Goal: Use online tool/utility: Utilize a website feature to perform a specific function

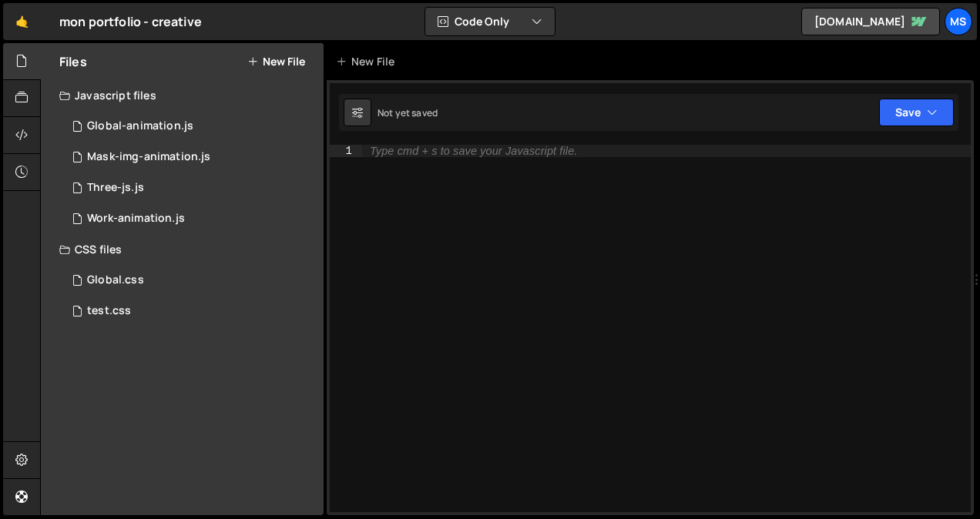
click at [304, 60] on button "New File" at bounding box center [276, 61] width 58 height 12
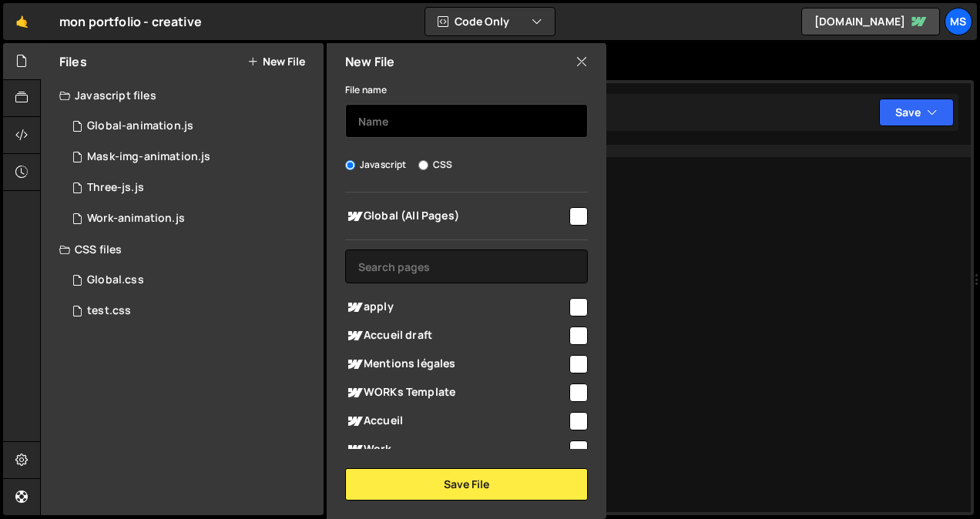
click at [385, 119] on input "text" at bounding box center [466, 121] width 243 height 34
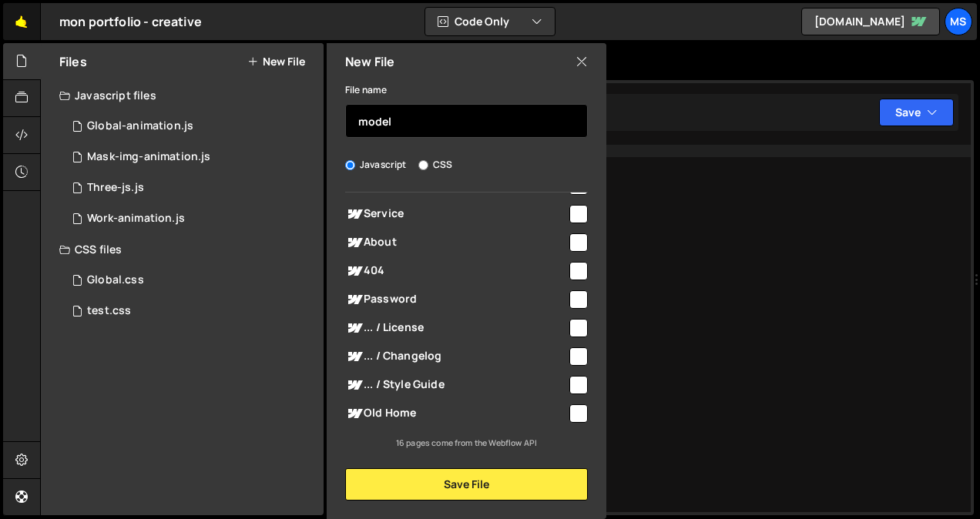
type input "model"
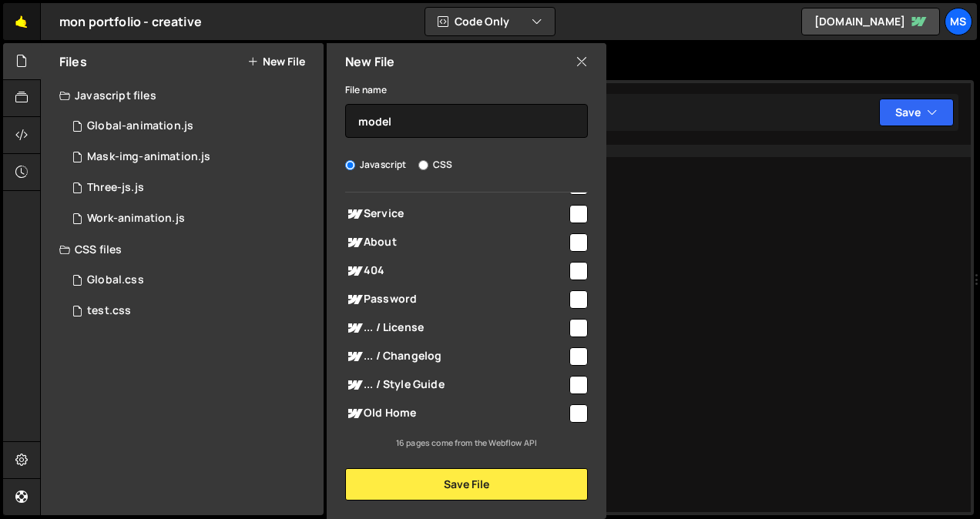
click at [18, 25] on link "🤙" at bounding box center [22, 21] width 38 height 37
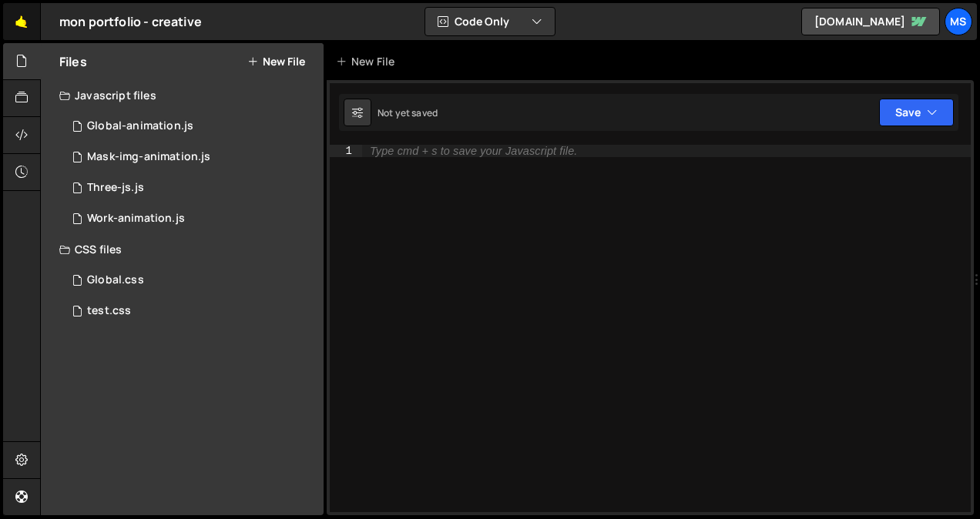
click at [29, 25] on link "🤙" at bounding box center [22, 21] width 38 height 37
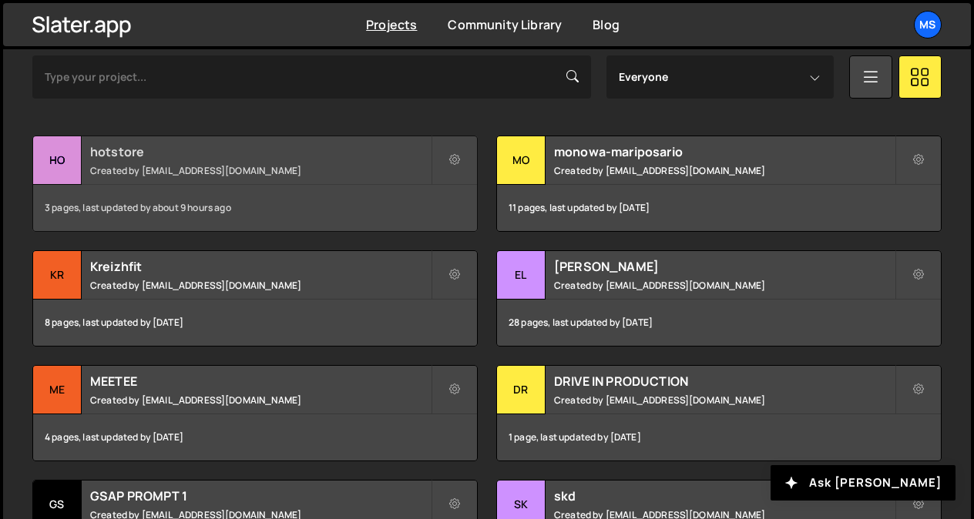
scroll to position [486, 0]
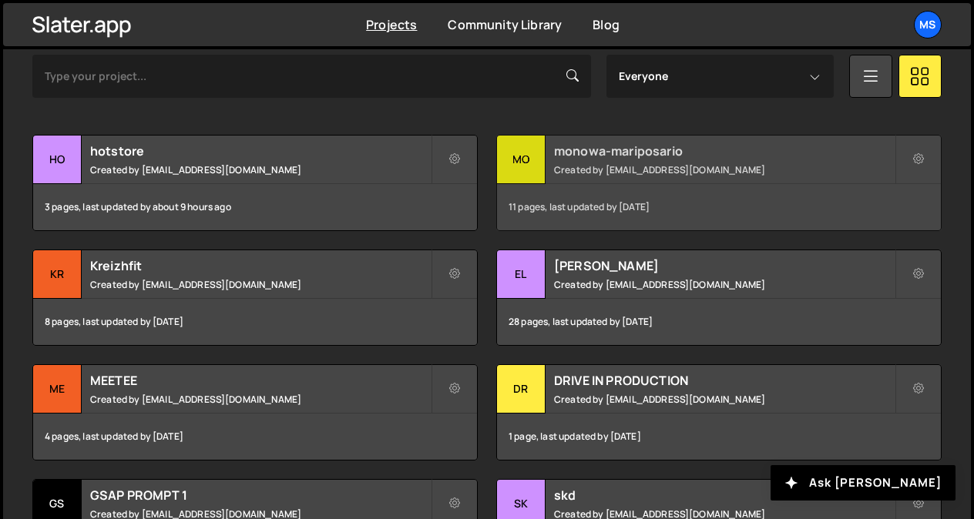
click at [654, 160] on div "monowa-mariposario Created by snowmahana.fitt@gmail.com" at bounding box center [719, 160] width 444 height 48
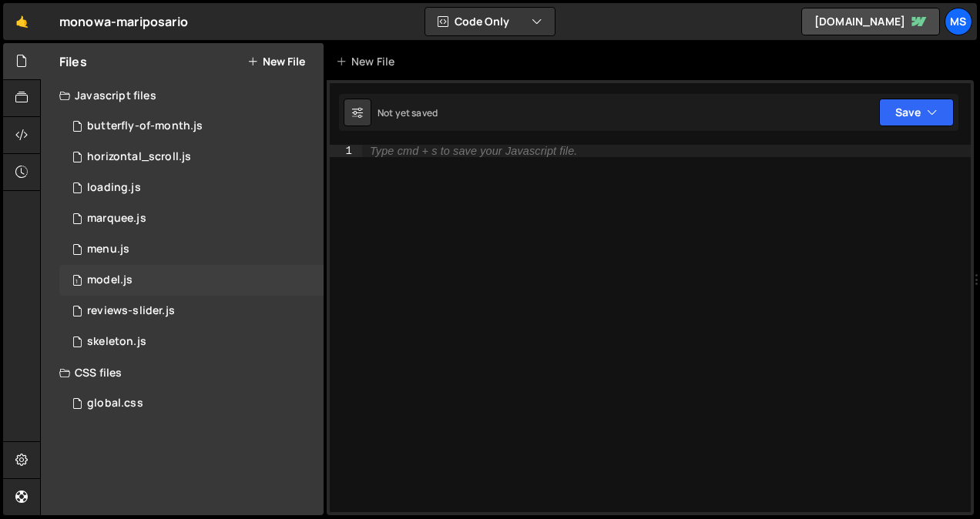
click at [103, 277] on div "model.js" at bounding box center [109, 281] width 45 height 14
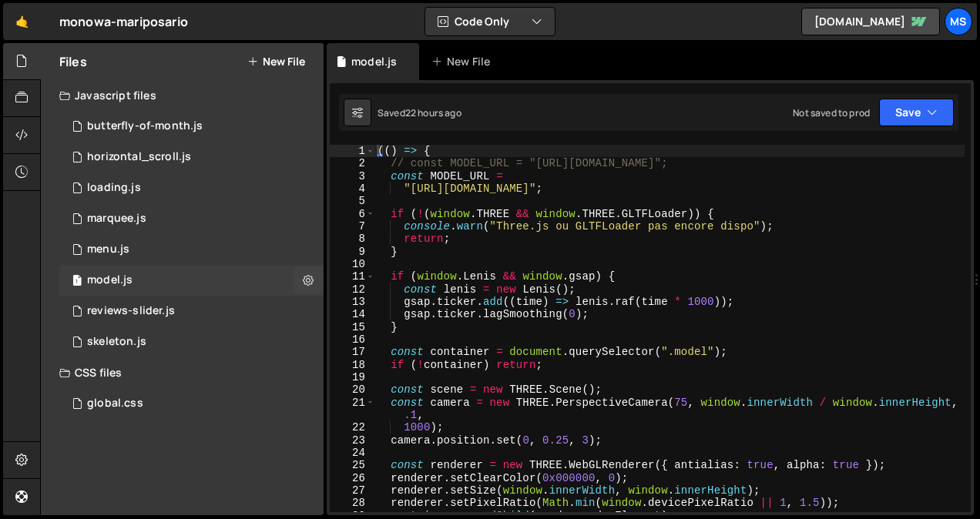
scroll to position [1417, 0]
click at [641, 288] on div "(( ) => { // const MODEL_URL = "https://store-video.b-cdn.net/threejs/great_ban…" at bounding box center [670, 341] width 590 height 393
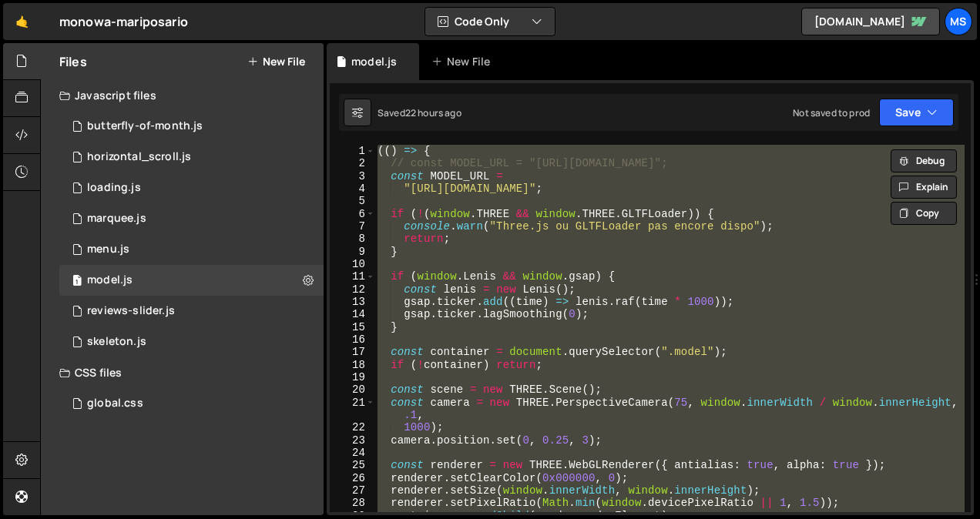
click at [479, 251] on div "(( ) => { // const MODEL_URL = "https://store-video.b-cdn.net/threejs/great_ban…" at bounding box center [670, 329] width 590 height 368
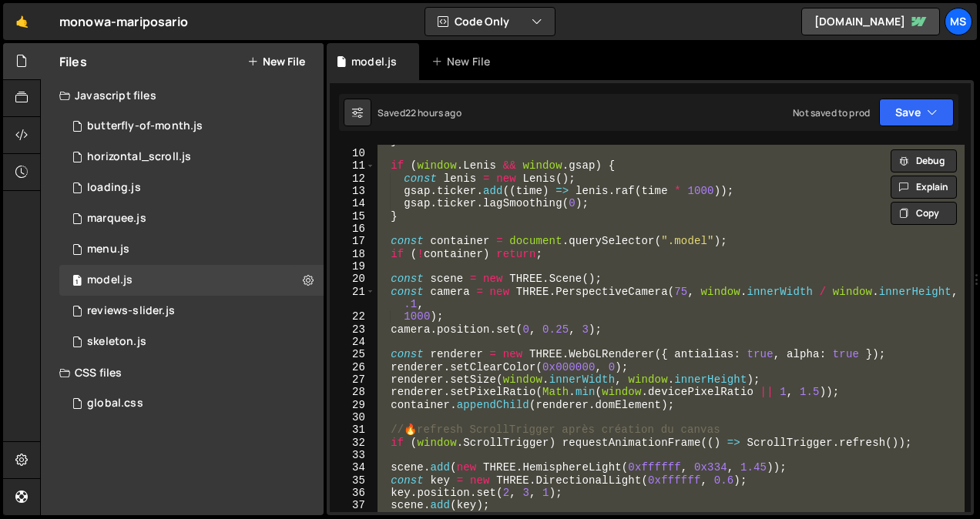
scroll to position [111, 0]
click at [596, 321] on div "} if ( window . Lenis && window . gsap ) { const lenis = new Lenis ( ) ; gsap .…" at bounding box center [670, 329] width 590 height 368
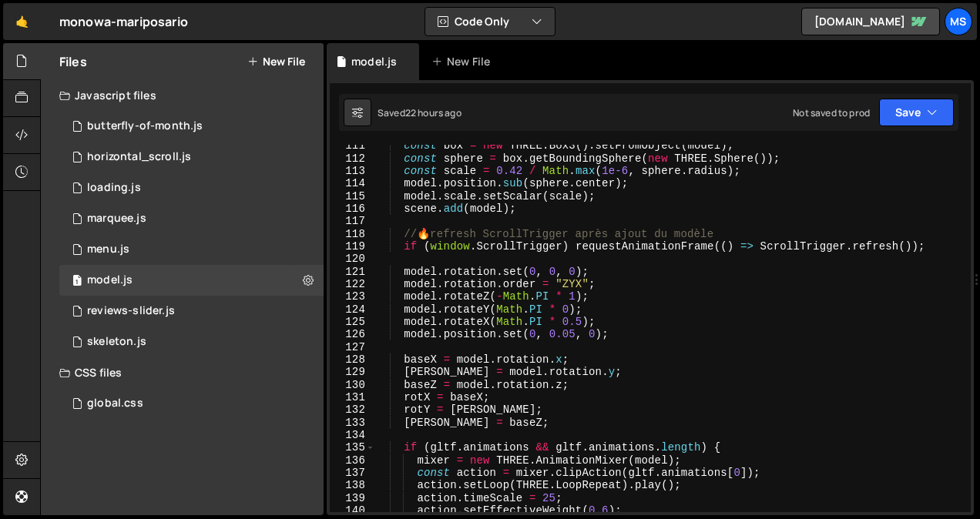
scroll to position [1415, 0]
click at [568, 313] on div "const box = new THREE . Box3 ( ) . setFromObject ( model ) ; const sphere = box…" at bounding box center [670, 336] width 590 height 393
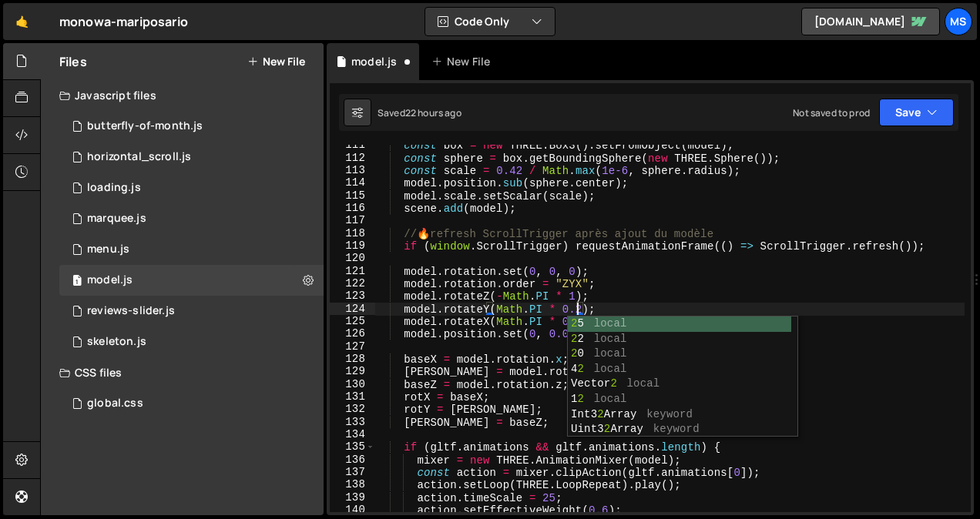
scroll to position [0, 14]
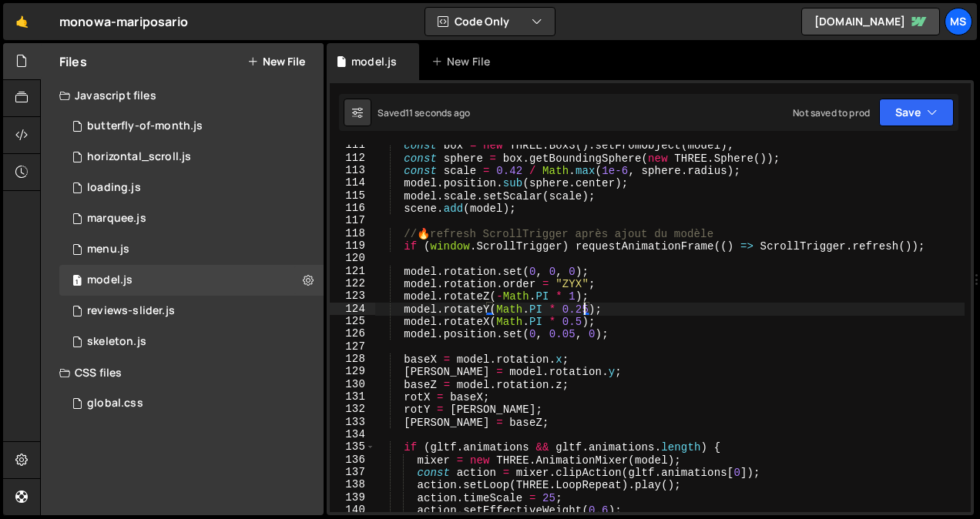
click at [573, 300] on div "const box = new THREE . Box3 ( ) . setFromObject ( model ) ; const sphere = box…" at bounding box center [670, 336] width 590 height 393
click at [580, 323] on div "const box = new THREE . Box3 ( ) . setFromObject ( model ) ; const sphere = box…" at bounding box center [670, 336] width 590 height 393
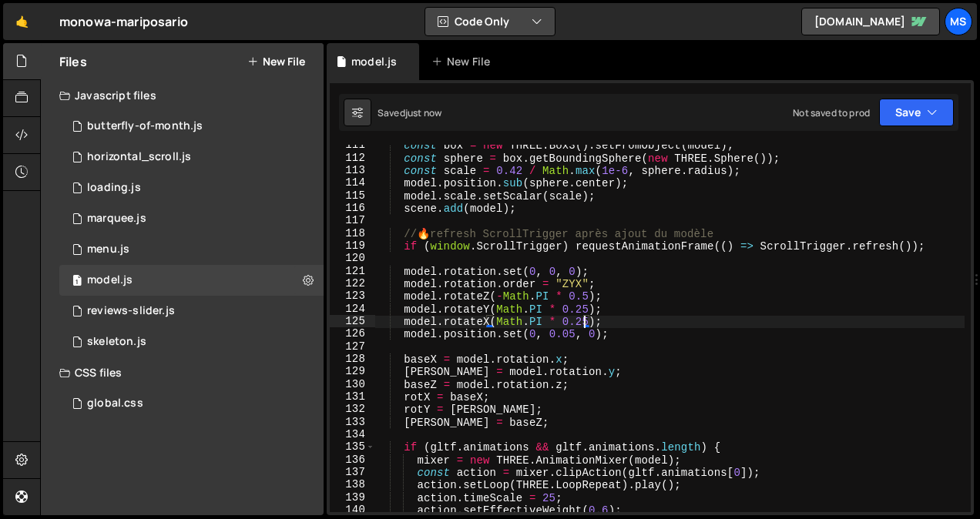
type textarea "model.rotateX(Math.PI * 0.25);"
click at [623, 265] on div "const box = new THREE . Box3 ( ) . setFromObject ( model ) ; const sphere = box…" at bounding box center [670, 336] width 590 height 393
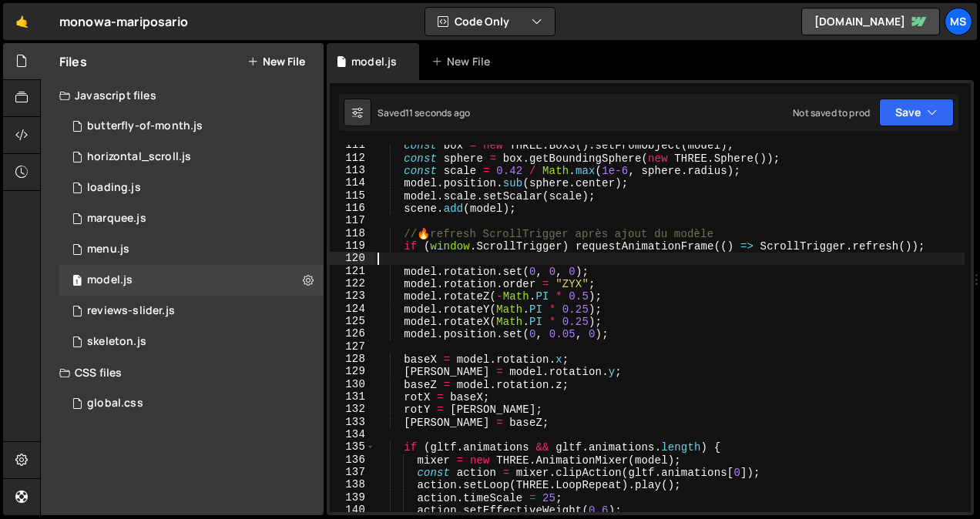
scroll to position [0, 0]
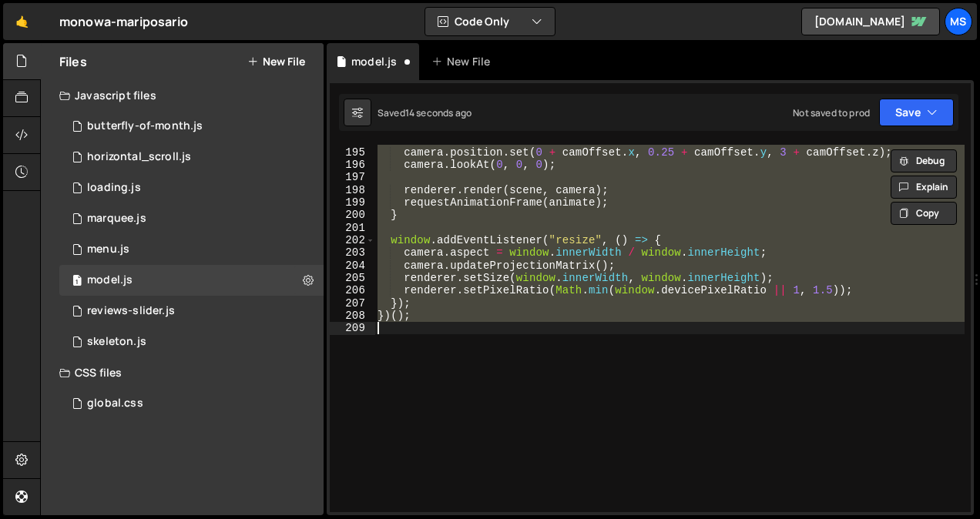
type textarea "model.rotateY(Math.PI * 0);"
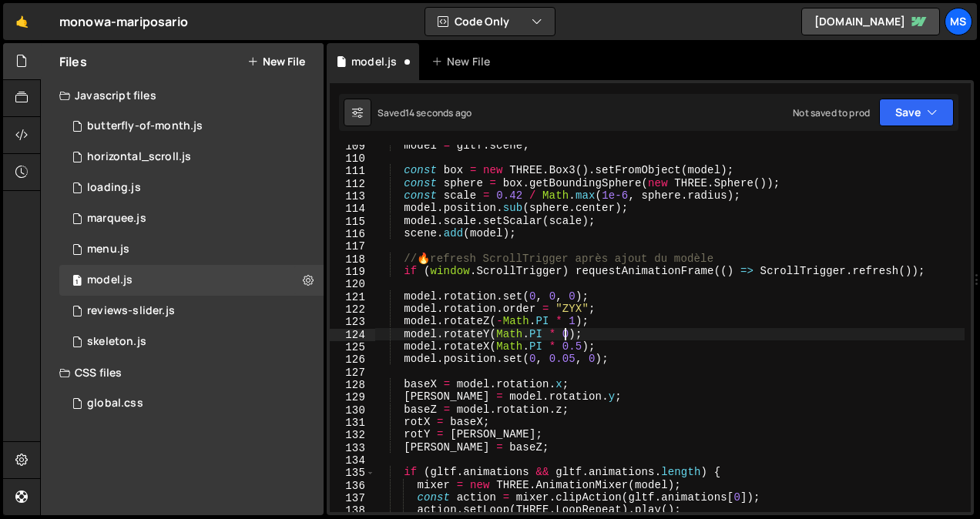
scroll to position [1390, 0]
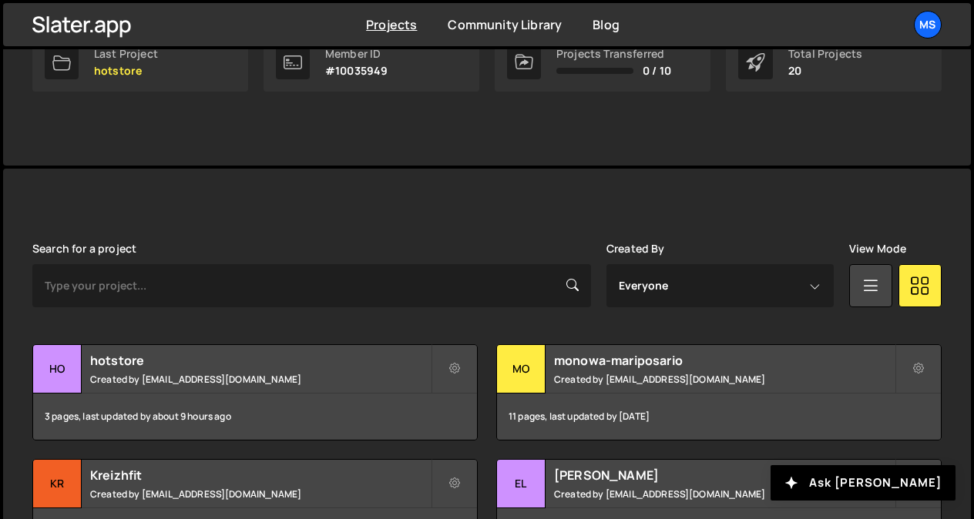
scroll to position [395, 0]
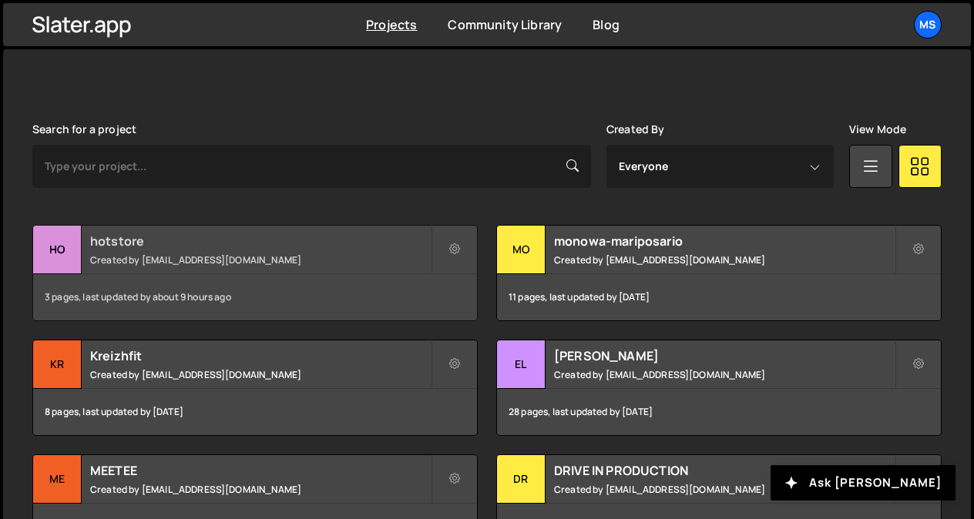
click at [174, 250] on div "hotstore Created by [EMAIL_ADDRESS][DOMAIN_NAME]" at bounding box center [255, 250] width 444 height 48
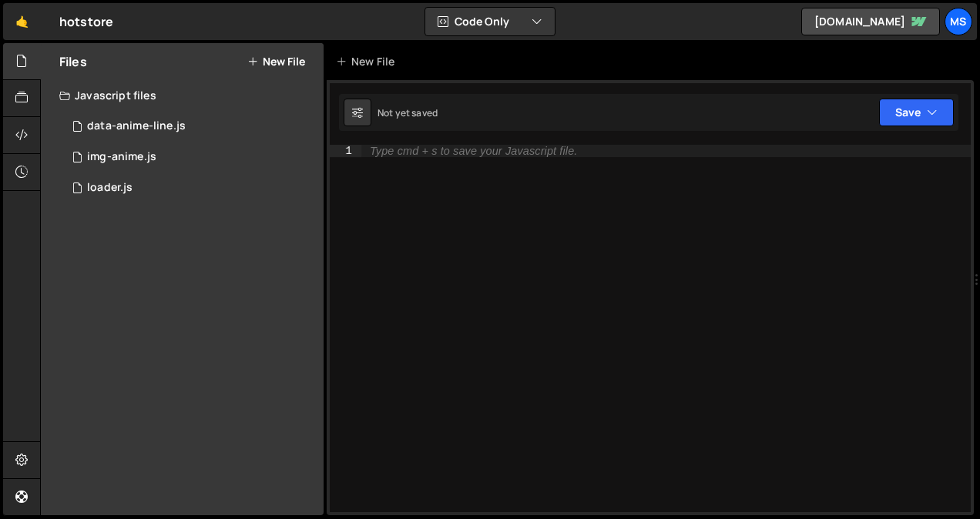
click at [271, 52] on div "Files New File" at bounding box center [182, 61] width 283 height 37
click at [270, 55] on button "New File" at bounding box center [276, 61] width 58 height 12
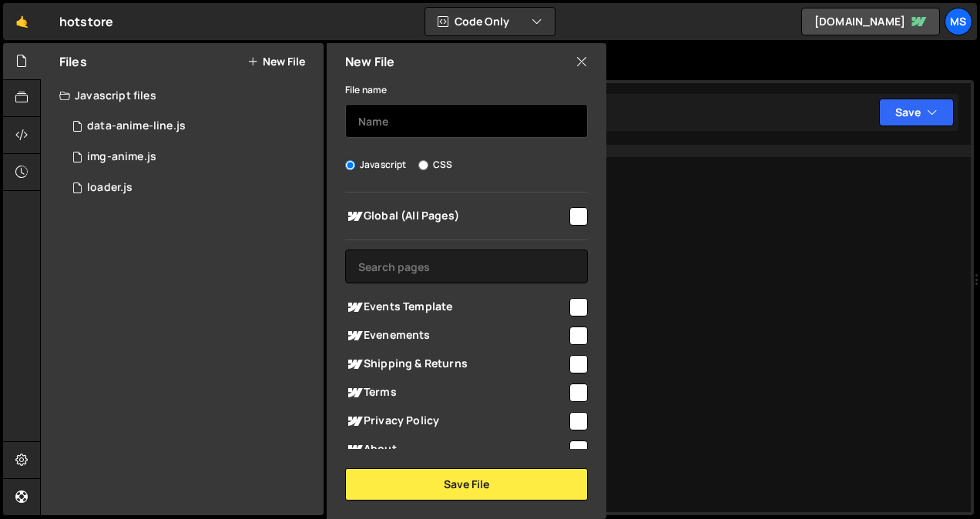
click at [409, 114] on input "text" at bounding box center [466, 121] width 243 height 34
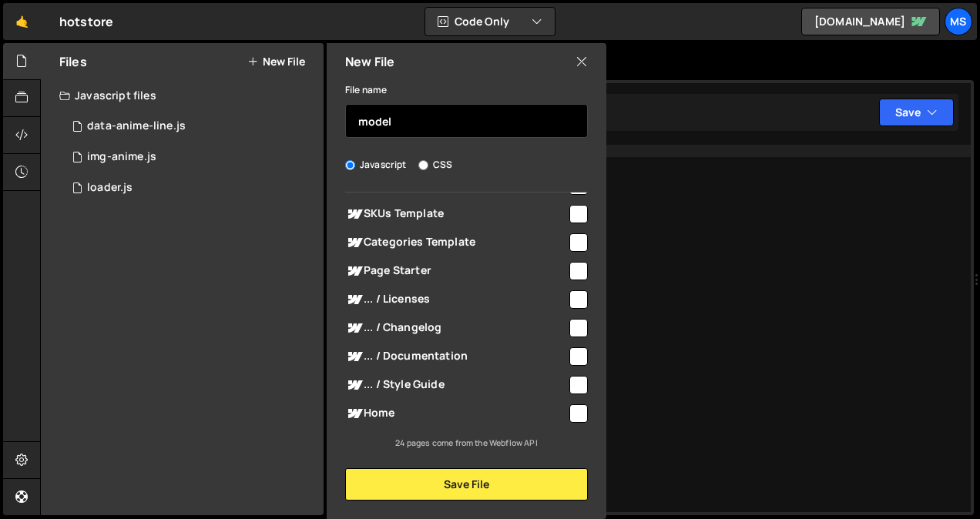
type input "model"
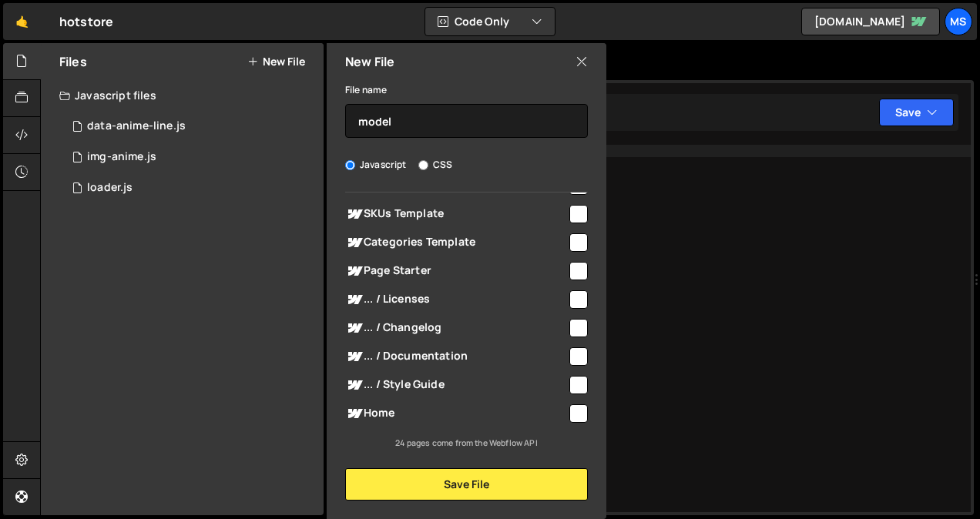
click at [580, 410] on input "checkbox" at bounding box center [579, 414] width 18 height 18
checkbox input "true"
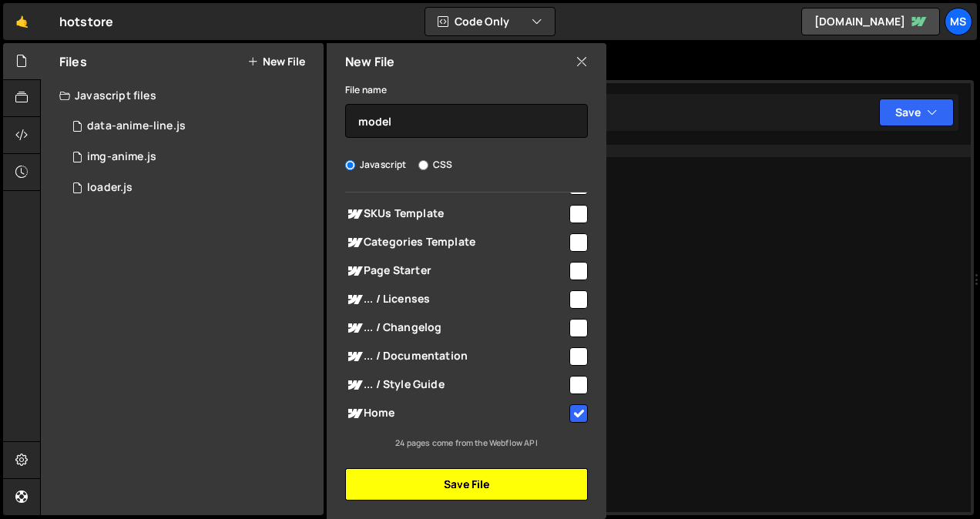
click at [526, 483] on button "Save File" at bounding box center [466, 485] width 243 height 32
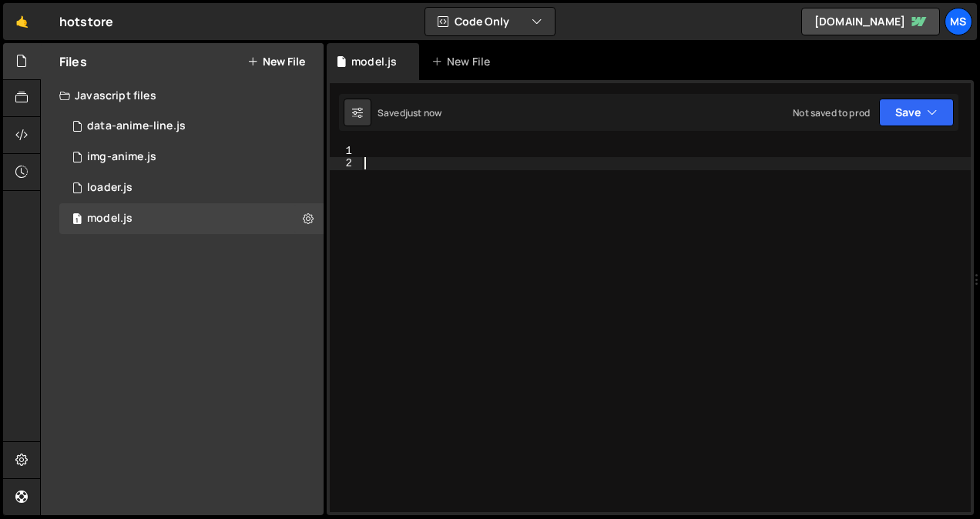
click at [555, 262] on div at bounding box center [666, 341] width 610 height 393
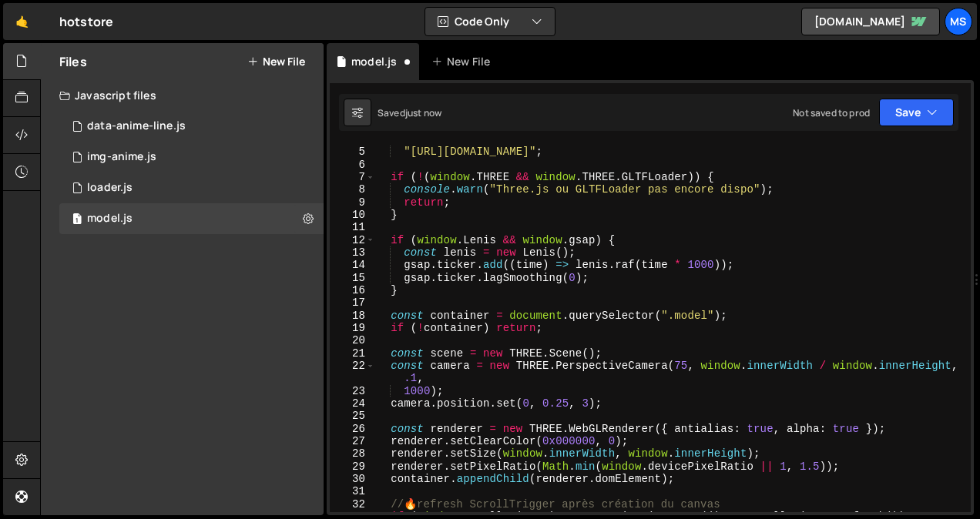
scroll to position [0, 0]
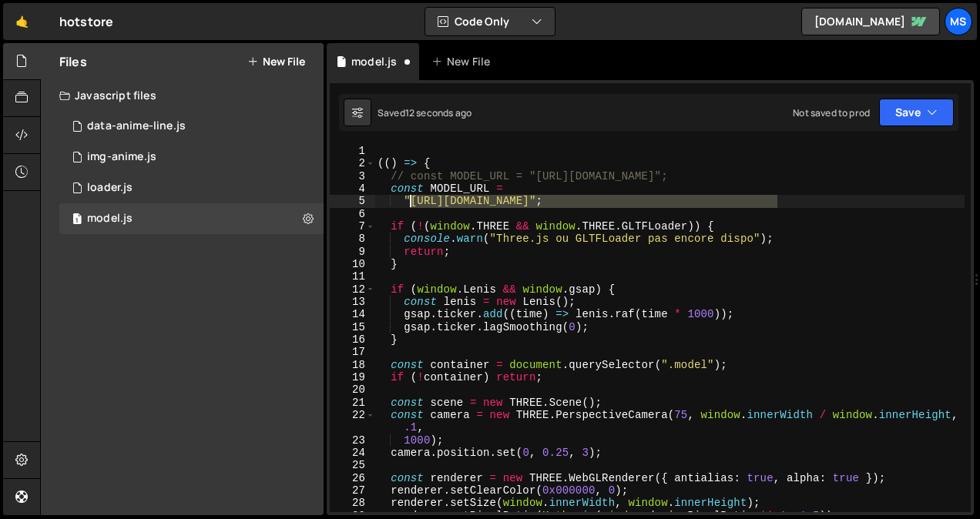
drag, startPoint x: 777, startPoint y: 200, endPoint x: 410, endPoint y: 203, distance: 366.9
click at [410, 203] on div "(( ) => { // const MODEL_URL = "[URL][DOMAIN_NAME]"; const MODEL_URL = "[URL][D…" at bounding box center [670, 341] width 590 height 393
paste textarea "hotstore/romp_flip_stimulator"
type textarea ""[URL][DOMAIN_NAME]";"
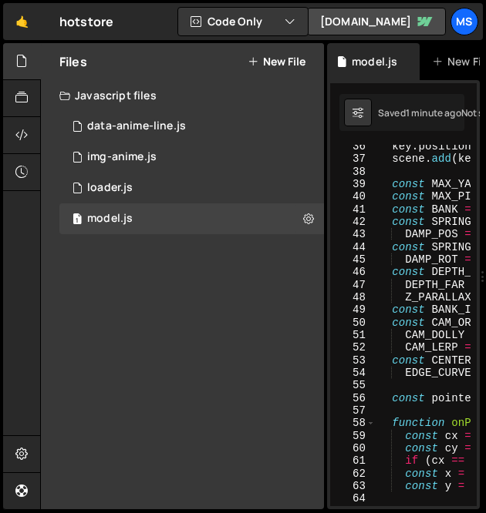
scroll to position [822, 0]
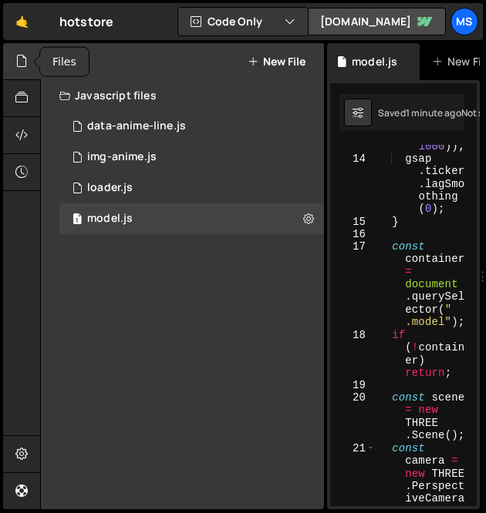
click at [22, 62] on icon at bounding box center [21, 60] width 12 height 17
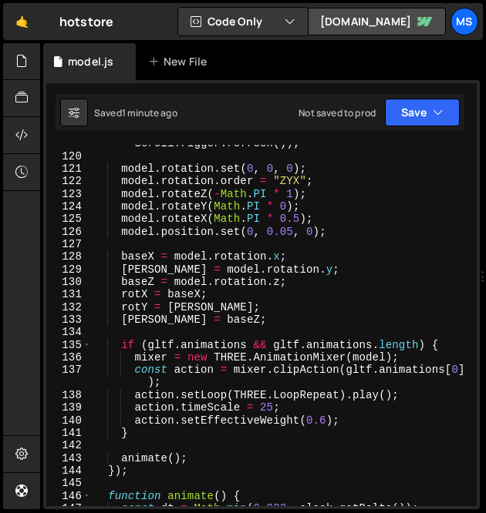
scroll to position [1795, 0]
click at [294, 222] on div "if ( window . ScrollTrigger ) requestAnimationFrame (( ) => ScrollTrigger . ref…" at bounding box center [281, 324] width 378 height 399
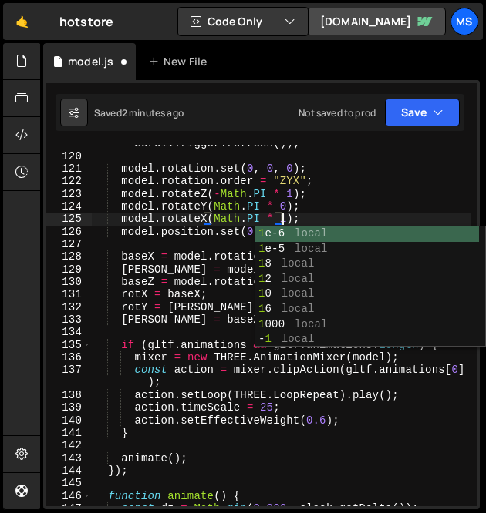
scroll to position [0, 12]
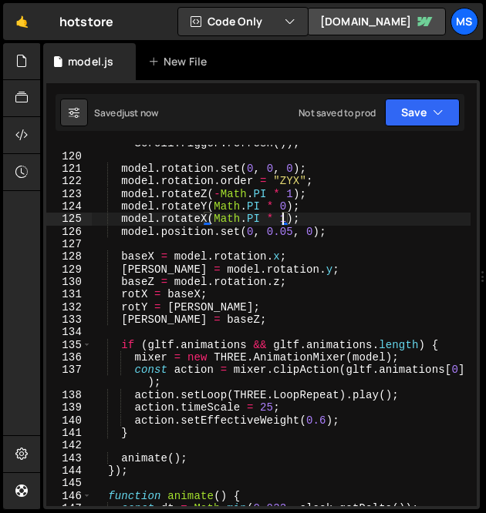
type textarea "model.rotateX(Math.PI * 1);"
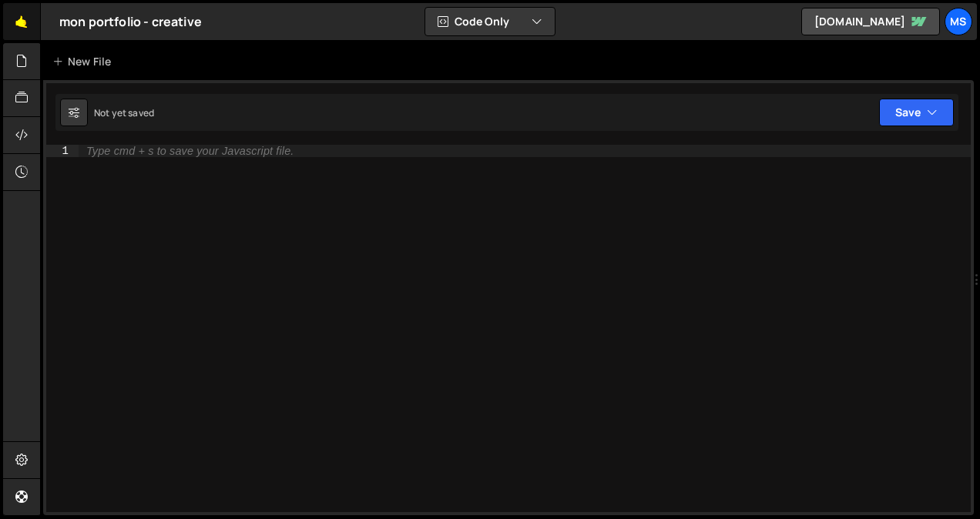
click at [25, 29] on link "🤙" at bounding box center [22, 21] width 38 height 37
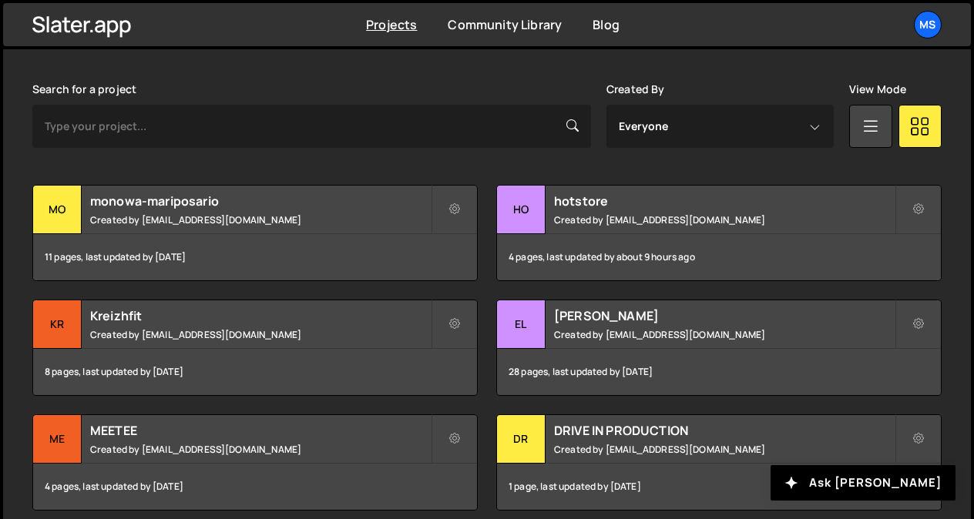
scroll to position [455, 0]
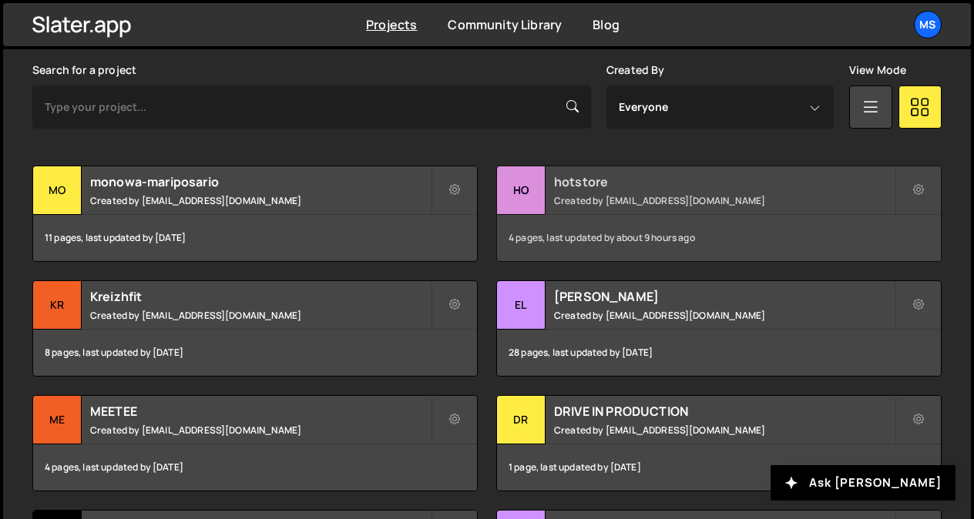
click at [619, 197] on small "Created by snowmahana.fitt@gmail.com" at bounding box center [724, 200] width 341 height 13
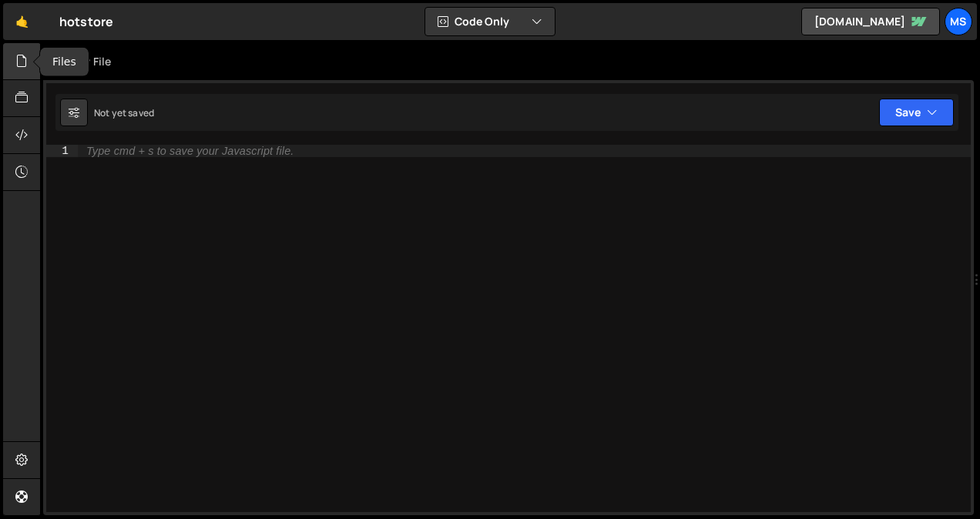
click at [16, 72] on div at bounding box center [22, 61] width 38 height 37
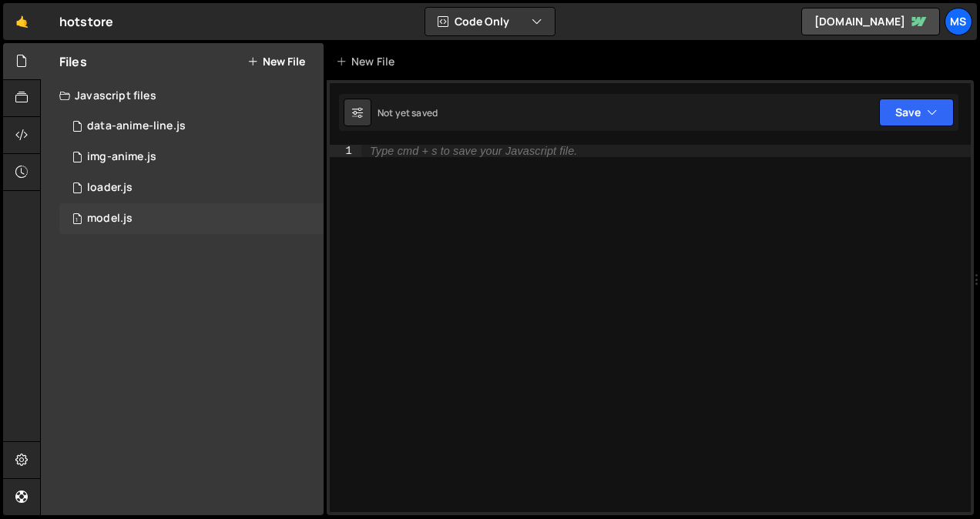
click at [123, 214] on div "model.js" at bounding box center [109, 219] width 45 height 14
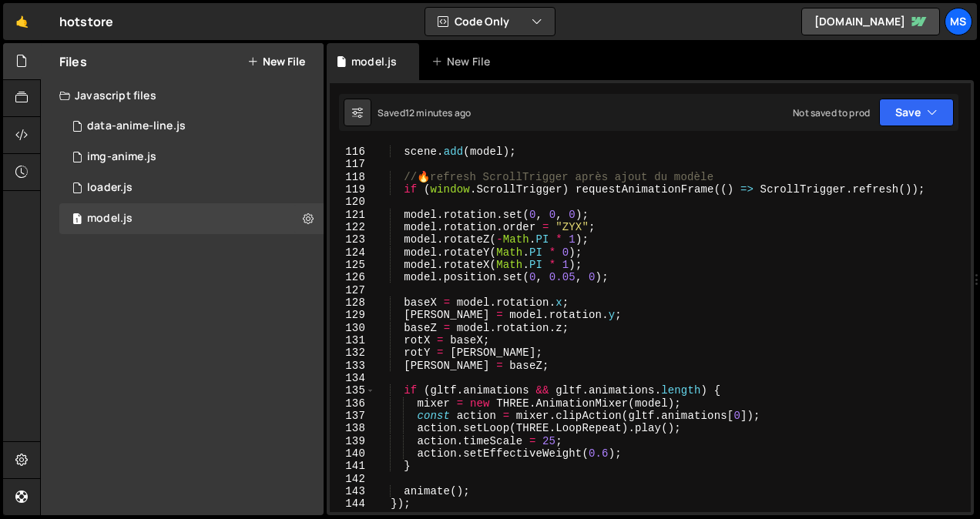
scroll to position [1476, 0]
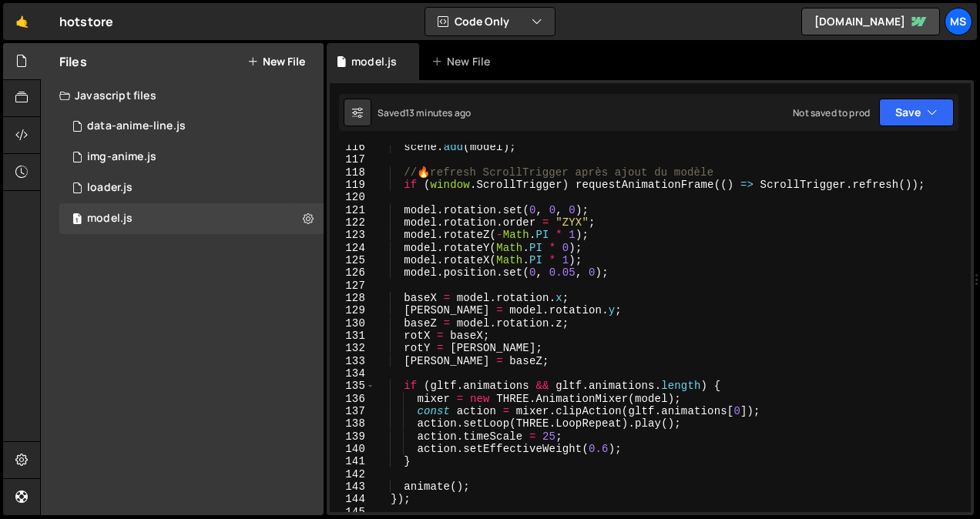
click at [565, 247] on div "scene . add ( model ) ; // 🔥 refresh ScrollTrigger après ajout du modèle if ( w…" at bounding box center [670, 337] width 590 height 393
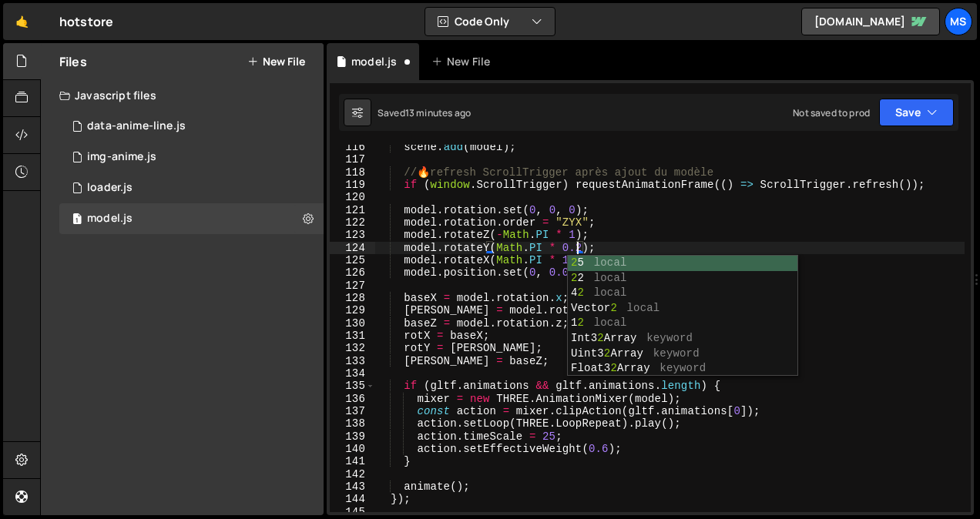
scroll to position [0, 14]
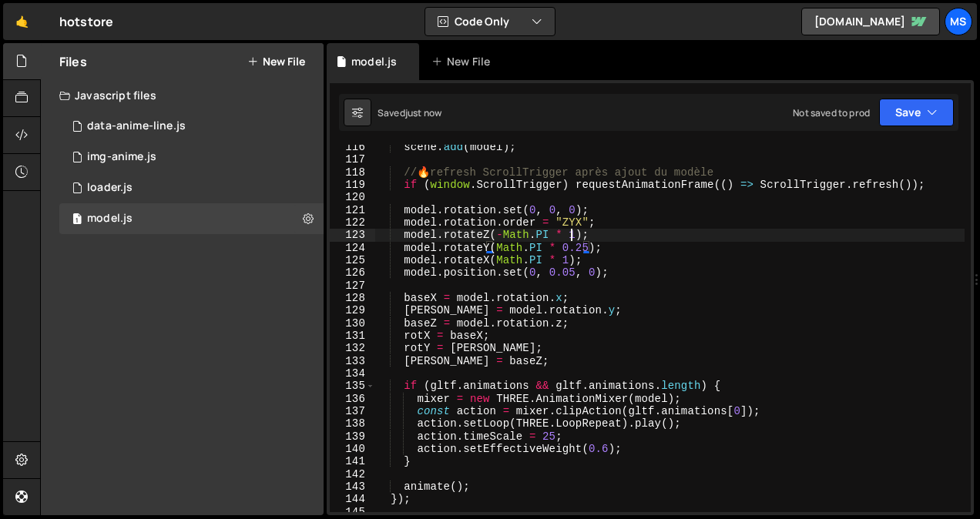
click at [571, 237] on div "scene . add ( model ) ; // 🔥 refresh ScrollTrigger après ajout du modèle if ( w…" at bounding box center [670, 337] width 590 height 393
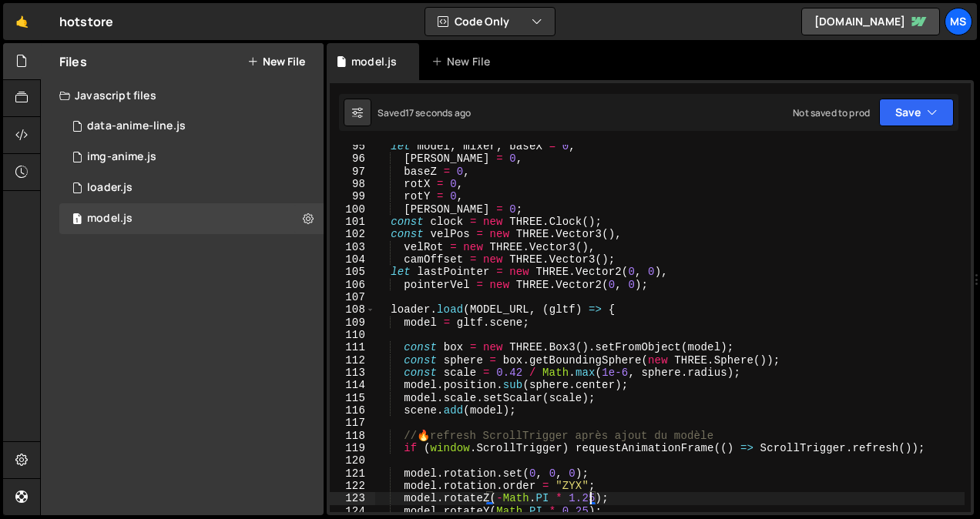
scroll to position [1210, 0]
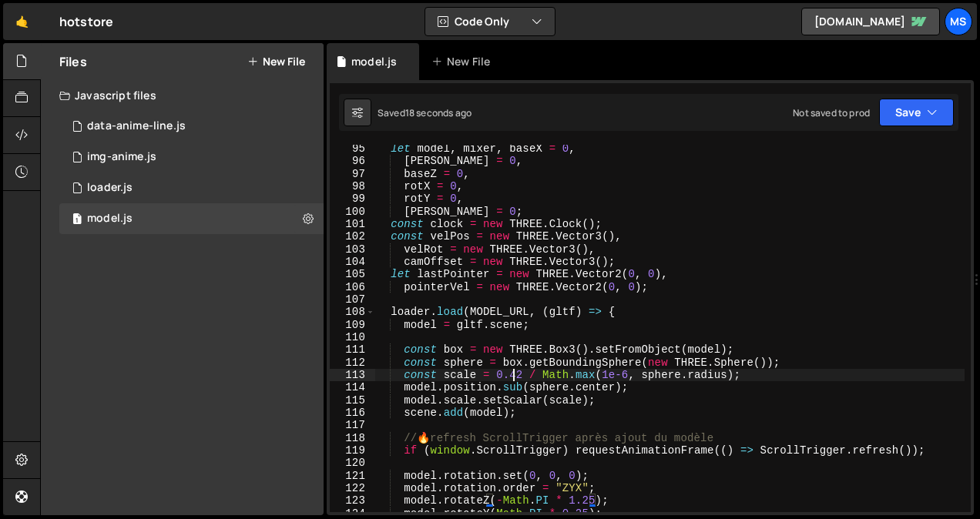
click at [516, 376] on div "let model , mixer , baseX = 0 , baseY = 0 , baseZ = 0 , rotX = 0 , rotY = 0 , r…" at bounding box center [670, 339] width 590 height 393
type textarea "const scale = 0.65 / Math.max(1e-6, sphere.radius);"
